Goal: Information Seeking & Learning: Find specific fact

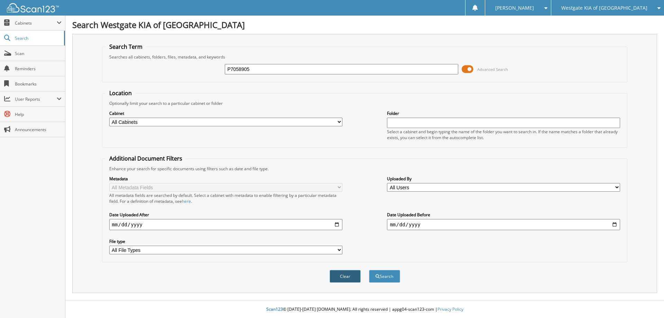
type input "P7058905"
click at [342, 276] on button "Clear" at bounding box center [344, 276] width 31 height 13
click at [254, 70] on input "text" at bounding box center [341, 69] width 233 height 10
paste input "P7058905"
type input "P7058905"
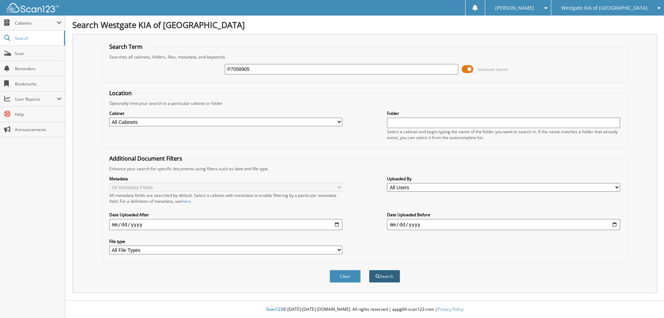
click at [374, 273] on button "Search" at bounding box center [384, 276] width 31 height 13
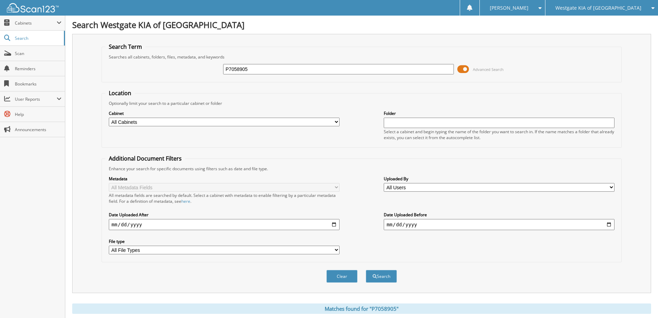
click at [40, 10] on img at bounding box center [33, 7] width 52 height 9
